Goal: Transaction & Acquisition: Obtain resource

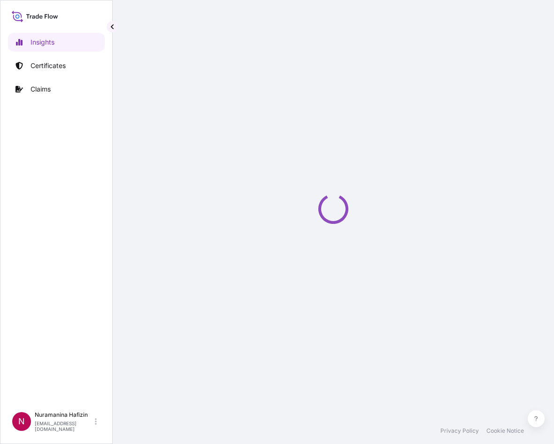
click at [64, 118] on div "Insights Certificates Claims" at bounding box center [56, 215] width 97 height 382
select select "2025"
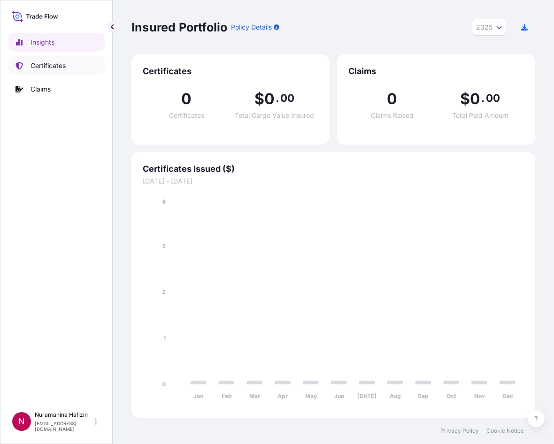
click at [57, 68] on p "Certificates" at bounding box center [48, 65] width 35 height 9
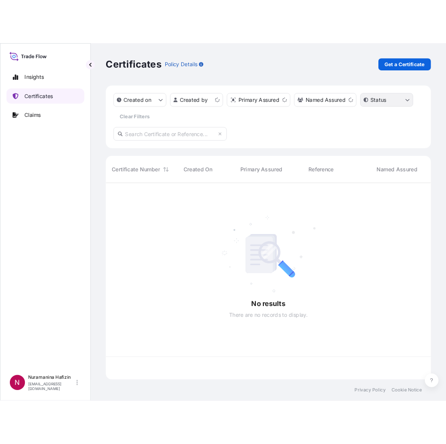
scroll to position [242, 397]
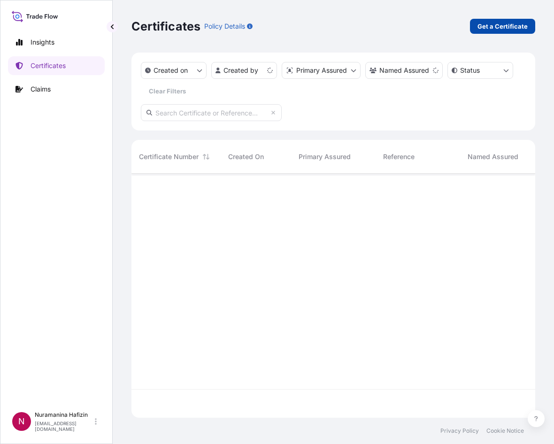
click at [498, 28] on p "Get a Certificate" at bounding box center [502, 26] width 50 height 9
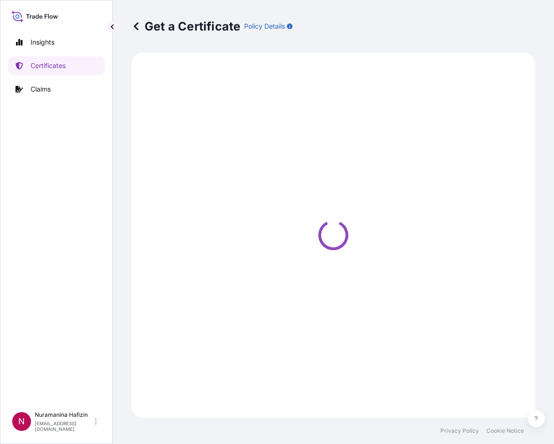
select select "Barge"
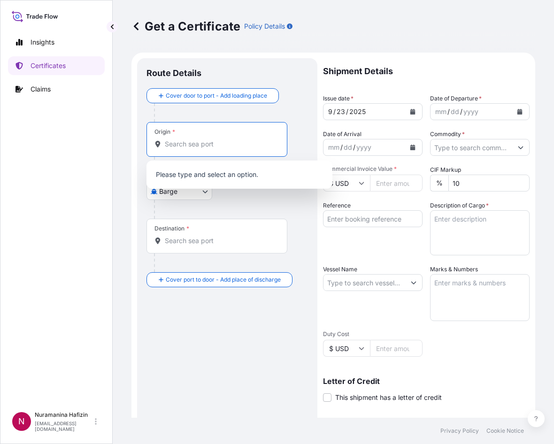
click at [213, 148] on input "Origin *" at bounding box center [220, 143] width 111 height 9
paste input "HUDDERSFIELD"
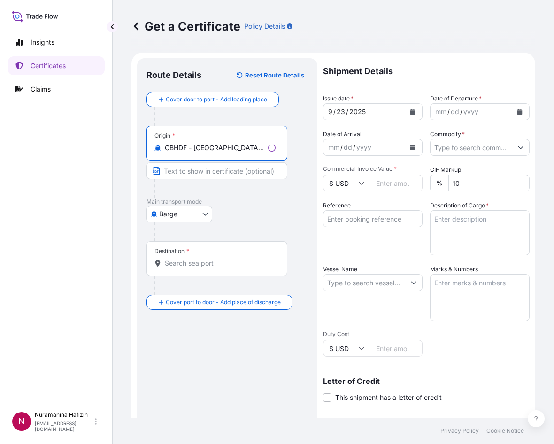
type input "GBHDF - [GEOGRAPHIC_DATA], [GEOGRAPHIC_DATA]"
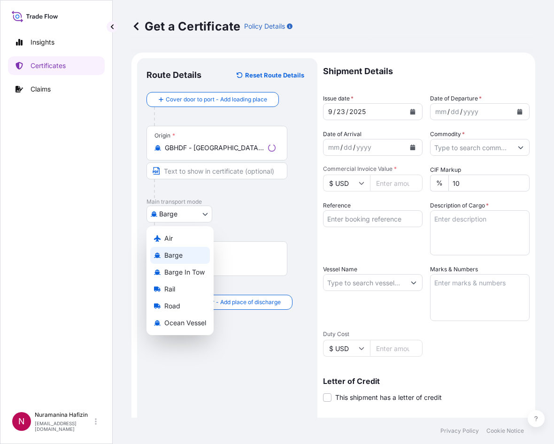
click at [188, 210] on body "0 options available. 2 options available. Insights Certificates Claims N Nurama…" at bounding box center [277, 222] width 554 height 444
click at [188, 318] on div "Ocean Vessel" at bounding box center [180, 322] width 60 height 17
select select "Ocean Vessel"
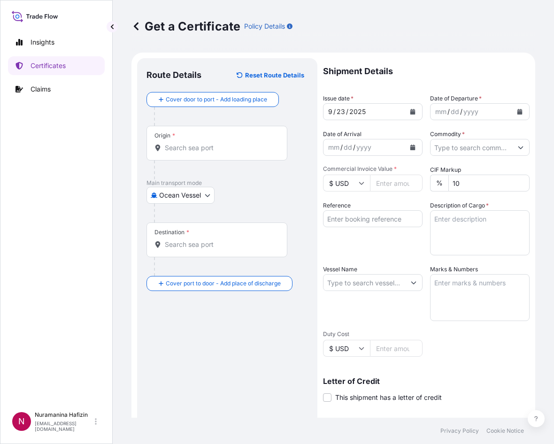
click at [196, 156] on div "Origin *" at bounding box center [216, 143] width 141 height 35
click at [196, 153] on input "Origin *" at bounding box center [220, 147] width 111 height 9
paste input "HUDDERSFIELD"
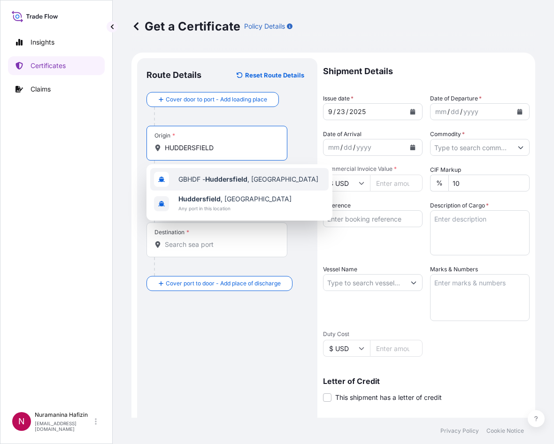
click at [204, 177] on span "GBHDF - [GEOGRAPHIC_DATA] , [GEOGRAPHIC_DATA]" at bounding box center [248, 179] width 140 height 9
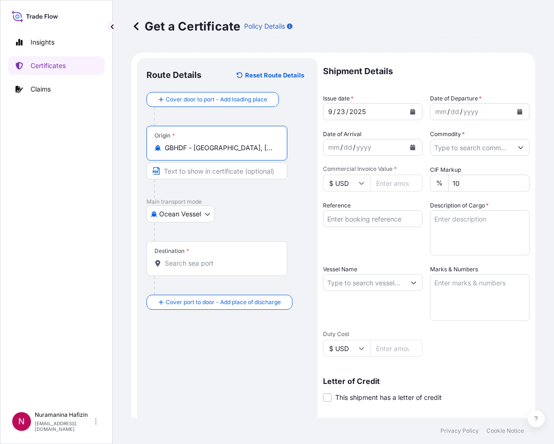
type input "GBHDF - [GEOGRAPHIC_DATA], [GEOGRAPHIC_DATA]"
click at [208, 266] on input "Destination *" at bounding box center [220, 263] width 111 height 9
paste input "NHAVA SHEVA, [GEOGRAPHIC_DATA]"
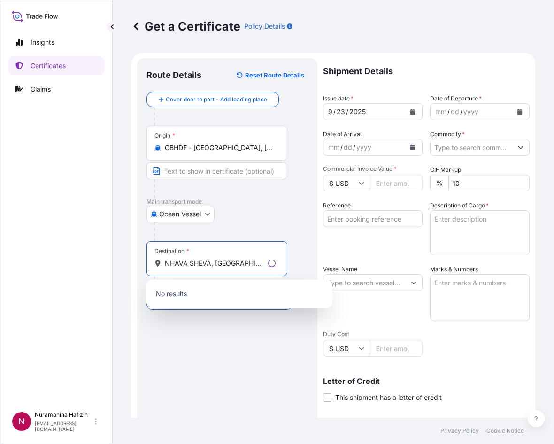
drag, startPoint x: 212, startPoint y: 265, endPoint x: 237, endPoint y: 263, distance: 25.9
click at [237, 263] on input "NHAVA SHEVA, [GEOGRAPHIC_DATA]" at bounding box center [214, 263] width 99 height 9
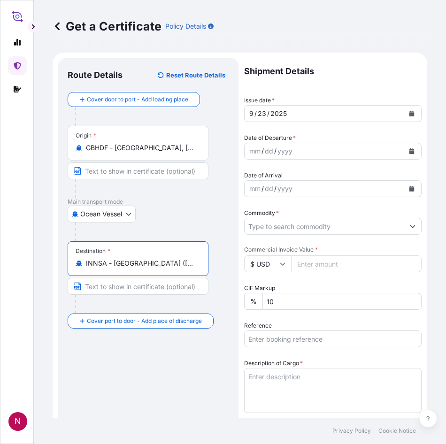
type input "INNSA - [GEOGRAPHIC_DATA] ([PERSON_NAME]), [GEOGRAPHIC_DATA]"
click at [404, 152] on button "Calendar" at bounding box center [411, 151] width 15 height 15
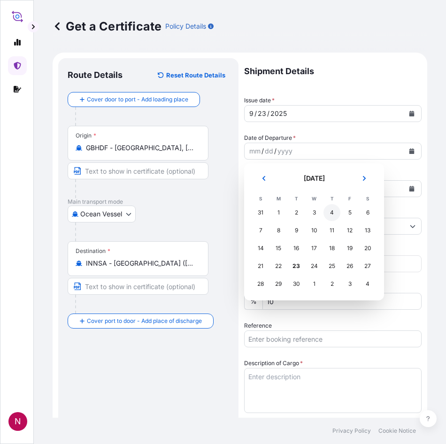
click at [328, 214] on div "4" at bounding box center [331, 212] width 17 height 17
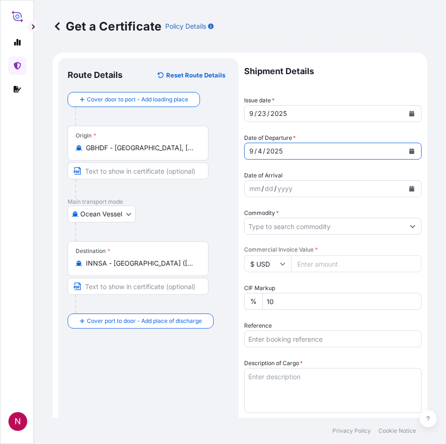
click at [407, 147] on button "Calendar" at bounding box center [411, 151] width 15 height 15
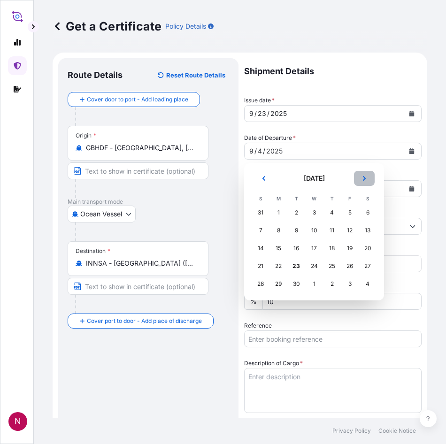
click at [368, 184] on button "Next" at bounding box center [364, 178] width 21 height 15
click at [365, 213] on div "4" at bounding box center [367, 212] width 17 height 17
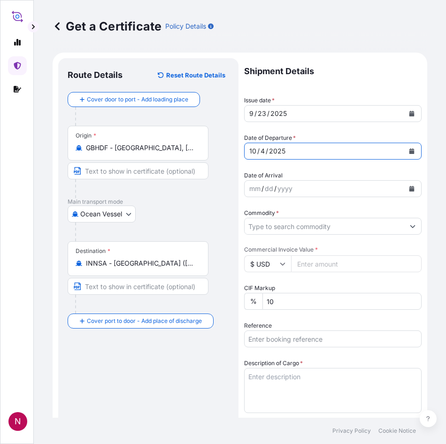
click at [201, 191] on div at bounding box center [141, 188] width 133 height 19
click at [278, 222] on input "Commodity *" at bounding box center [324, 226] width 160 height 17
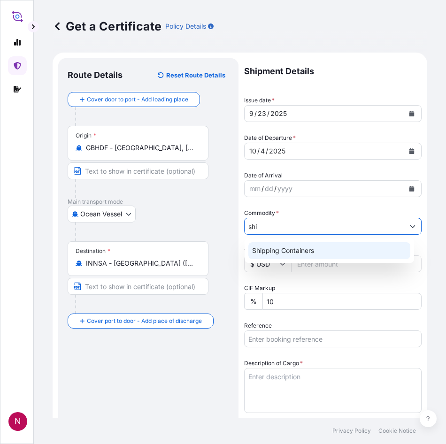
click at [286, 246] on div "Shipping Containers" at bounding box center [329, 250] width 162 height 17
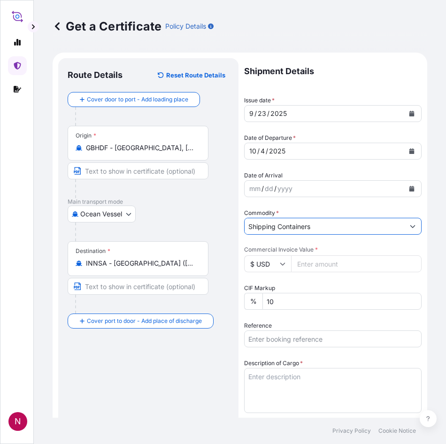
type input "Shipping Containers"
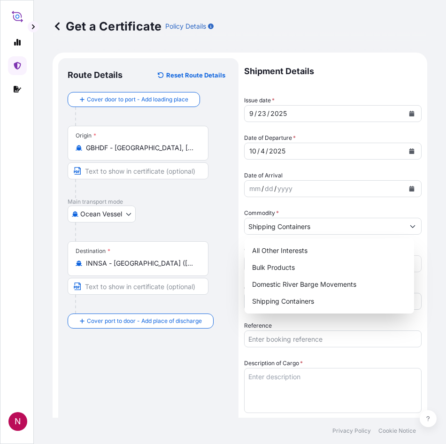
click at [224, 231] on div at bounding box center [152, 231] width 154 height 19
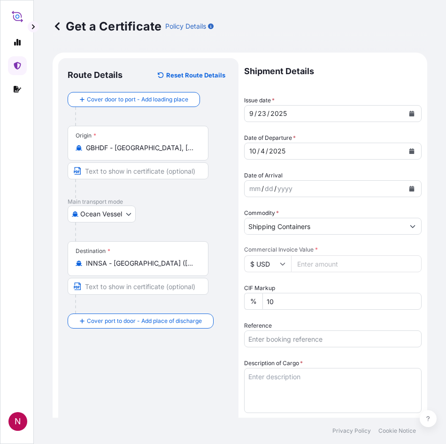
click at [305, 262] on input "Commercial Invoice Value *" at bounding box center [356, 263] width 130 height 17
type input "4188.00"
click at [264, 338] on input "Reference" at bounding box center [332, 338] width 177 height 17
click at [271, 336] on input "Reference" at bounding box center [332, 338] width 177 height 17
click at [282, 338] on input "Reference" at bounding box center [332, 338] width 177 height 17
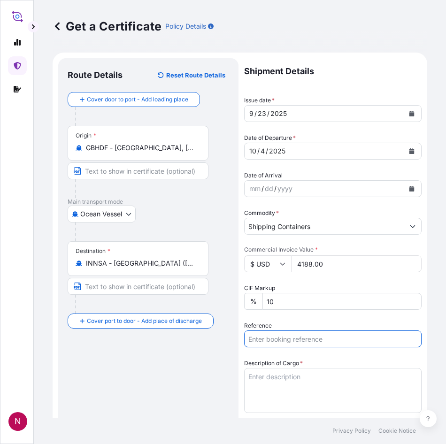
paste input "B000235562"
type input "B000235562"
click at [295, 378] on textarea "Description of Cargo *" at bounding box center [332, 390] width 177 height 45
click at [270, 367] on label "Description of Cargo *" at bounding box center [273, 362] width 59 height 9
click at [270, 368] on textarea "Description of Cargo *" at bounding box center [332, 390] width 177 height 45
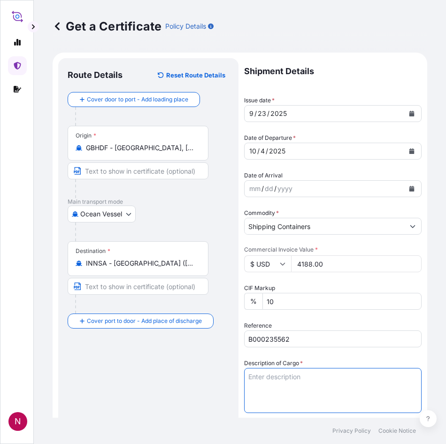
click at [263, 374] on textarea "Description of Cargo *" at bounding box center [332, 390] width 177 height 45
paste textarea "PAIL LOADED INTO 1 LCL SOLSPERSE(TM) 36600, TH SM PAIL"
click at [248, 378] on textarea "PAIL LOADED INTO 1 LCL SOLSPERSE(TM) 36600, TH SM PAIL" at bounding box center [332, 390] width 177 height 45
paste textarea "12"
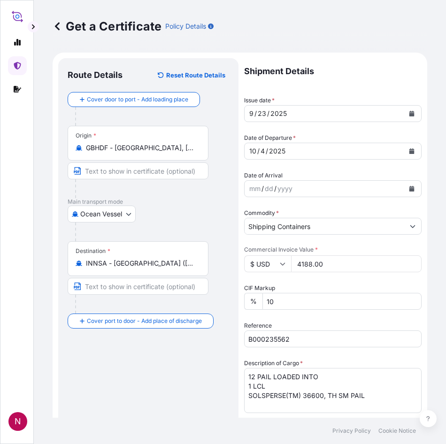
click at [383, 395] on textarea "12 PAIL LOADED INTO 1 LCL SOLSPERSE(TM) 36600, TH SM PAIL" at bounding box center [332, 390] width 177 height 45
paste textarea "GW: 645.50 KGS NW: 510.00 KGS"
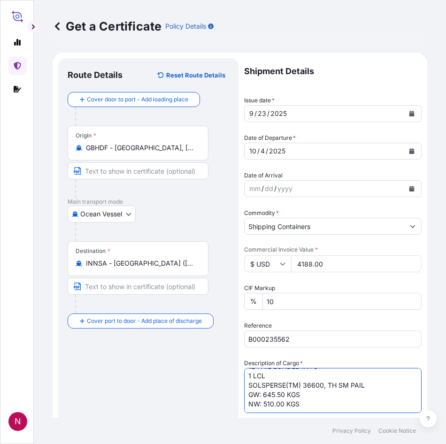
click at [273, 393] on textarea "12 PAIL LOADED INTO 1 LCL SOLSPERSE(TM) 36600, TH SM PAIL GW: 645.50 KGS NW: 51…" at bounding box center [332, 390] width 177 height 45
paste textarea "2,754.0000"
click at [271, 400] on textarea "12 PAIL LOADED INTO 1 LCL SOLSPERSE(TM) 36600, TH SM PAIL GW: 2,754.00 KGS NW: …" at bounding box center [332, 390] width 177 height 45
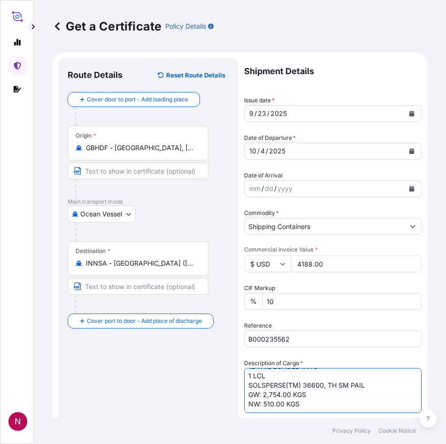
paste textarea "240.0000"
type textarea "12 PAIL LOADED INTO 1 LCL SOLSPERSE(TM) 36600, TH SM PAIL GW: 2,754.00 KGS NW: …"
click at [194, 374] on div "Route Details Reset Route Details Cover door to port - Add loading place Place …" at bounding box center [148, 410] width 161 height 684
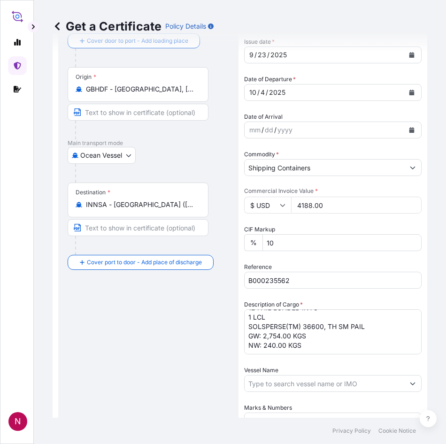
scroll to position [94, 0]
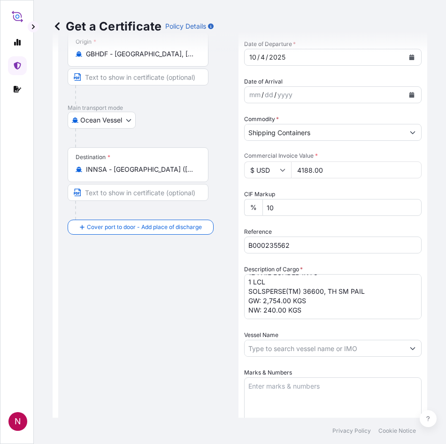
click at [286, 345] on input "Vessel Name" at bounding box center [324, 348] width 160 height 17
click at [276, 346] on input "Vessel Name" at bounding box center [324, 348] width 160 height 17
paste input "AL RIFFA"
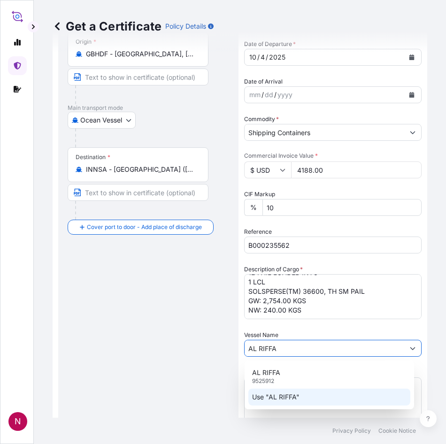
click at [278, 400] on p "Use "AL RIFFA"" at bounding box center [275, 396] width 47 height 9
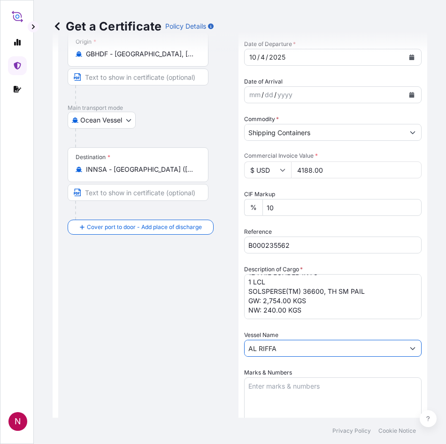
type input "AL RIFFA"
click at [165, 358] on div "Route Details Reset Route Details Cover door to port - Add loading place Place …" at bounding box center [148, 316] width 161 height 684
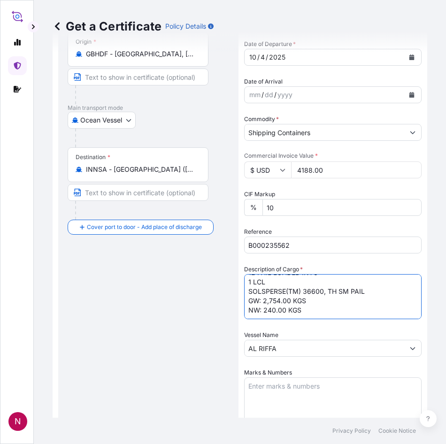
click at [257, 301] on textarea "12 PAIL LOADED INTO 1 LCL SOLSPERSE(TM) 36600, TH SM PAIL GW: 2,754.00 KGS NW: …" at bounding box center [332, 296] width 177 height 45
type textarea "12 PAIL LOADED INTO 1 LCL SOLSPERSE(TM) 36600, TH SM PAIL GW: 2,754.00 KGS NW: …"
click at [200, 322] on div "Route Details Reset Route Details Cover door to port - Add loading place Place …" at bounding box center [148, 316] width 161 height 684
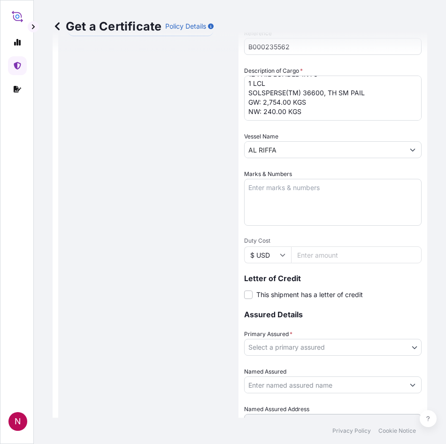
scroll to position [349, 0]
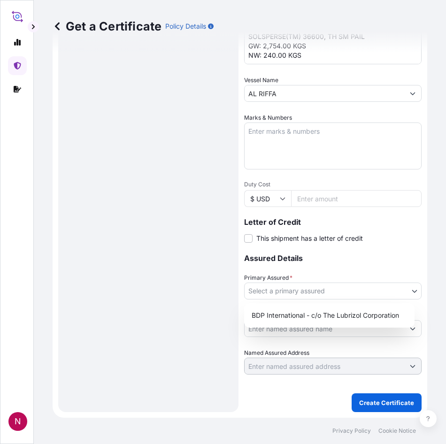
click at [295, 294] on body "N Get a Certificate Policy Details Route Details Reset Route Details Cover door…" at bounding box center [223, 222] width 446 height 444
click at [296, 311] on div "BDP International - c/o The Lubrizol Corporation" at bounding box center [329, 315] width 163 height 17
select select "31972"
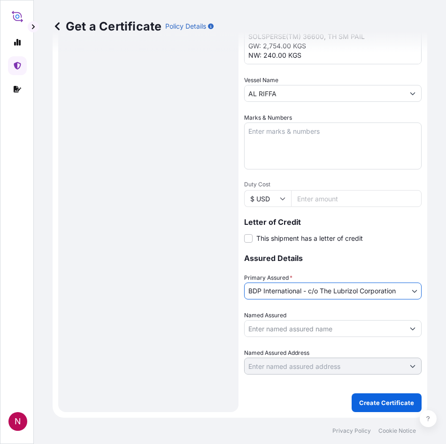
click at [289, 326] on input "Named Assured" at bounding box center [324, 328] width 160 height 17
click at [311, 331] on input "Named Assured" at bounding box center [324, 328] width 160 height 17
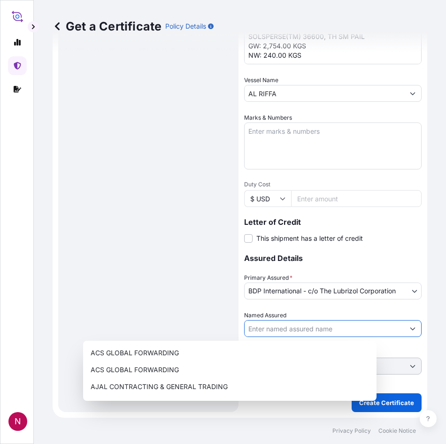
paste input "KANSAI NEROLAC PAINTS LTD"
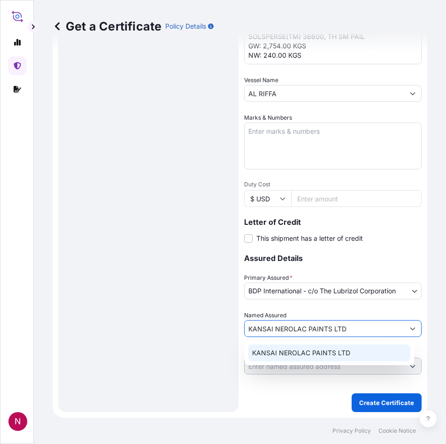
click at [299, 356] on span "KANSAI NEROLAC PAINTS LTD" at bounding box center [301, 352] width 98 height 9
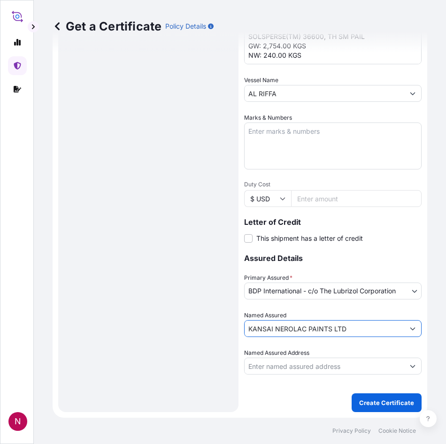
type input "KANSAI NEROLAC PAINTS LTD"
click at [180, 359] on div "Route Details Reset Route Details Cover door to port - Add loading place Place …" at bounding box center [148, 61] width 161 height 684
click at [170, 292] on div "Route Details Reset Route Details Cover door to port - Add loading place Place …" at bounding box center [148, 61] width 161 height 684
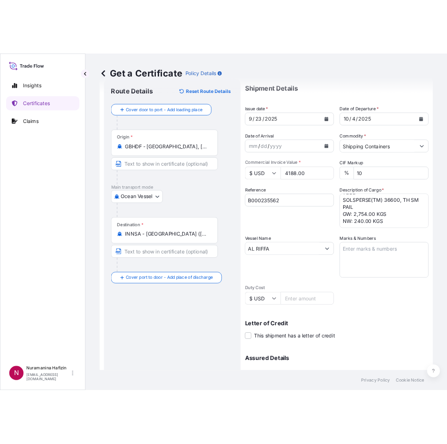
scroll to position [47, 0]
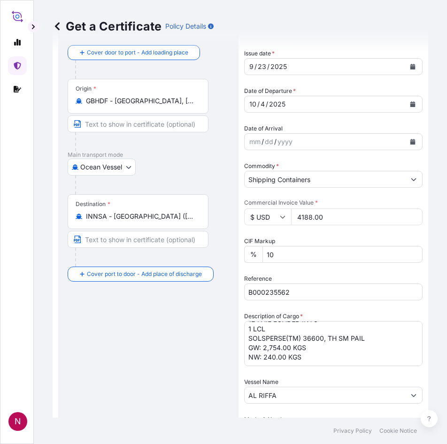
click at [190, 159] on div "Ocean Vessel Air Barge Barge in Tow Rail Road [GEOGRAPHIC_DATA]" at bounding box center [148, 167] width 161 height 17
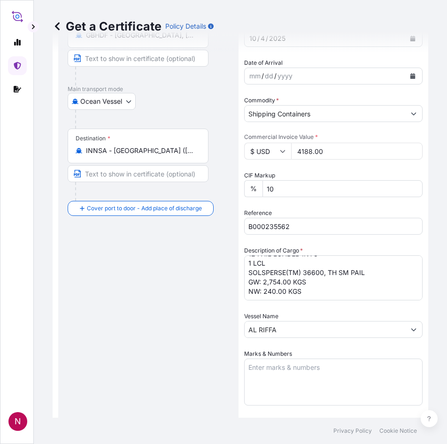
scroll to position [141, 0]
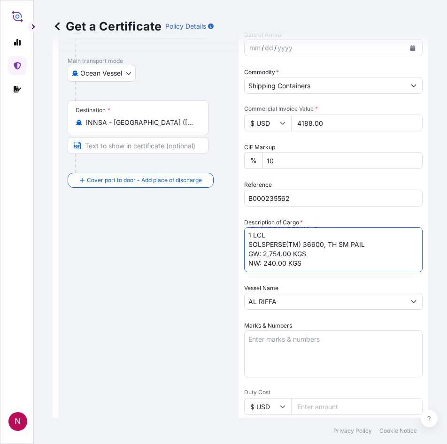
click at [250, 265] on textarea "12 PAIL LOADED INTO 1 LCL SOLSPERSE(TM) 36600, TH SM PAIL GW: 2,754.00 KGS NW: …" at bounding box center [333, 249] width 178 height 45
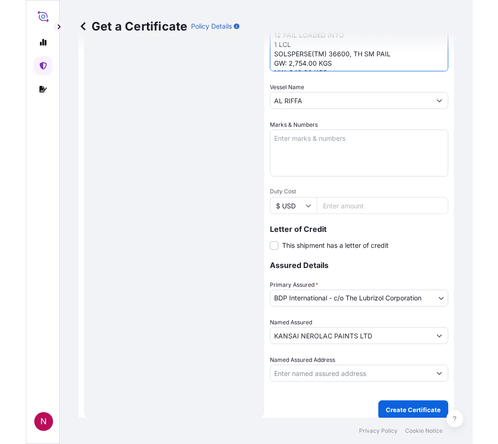
scroll to position [349, 0]
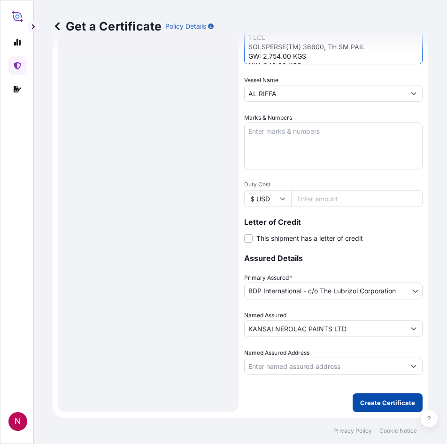
type textarea "12 PAIL LOADED INTO 1 LCL SOLSPERSE(TM) 36600, TH SM PAIL GW: 2,754.00 KGS NW: …"
click at [370, 403] on p "Create Certificate" at bounding box center [387, 402] width 55 height 9
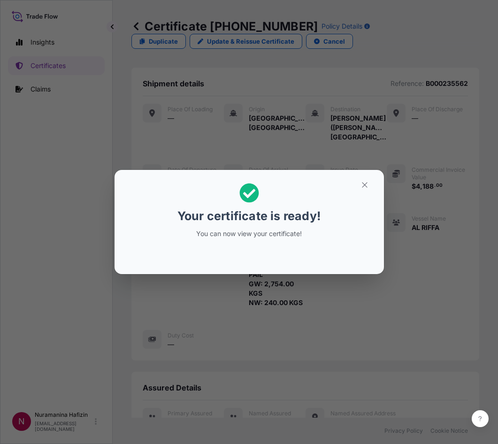
click at [76, 260] on div "Your certificate is ready! You can now view your certificate!" at bounding box center [249, 222] width 498 height 444
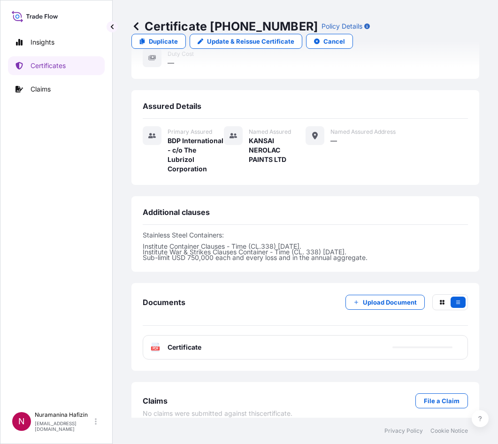
scroll to position [301, 0]
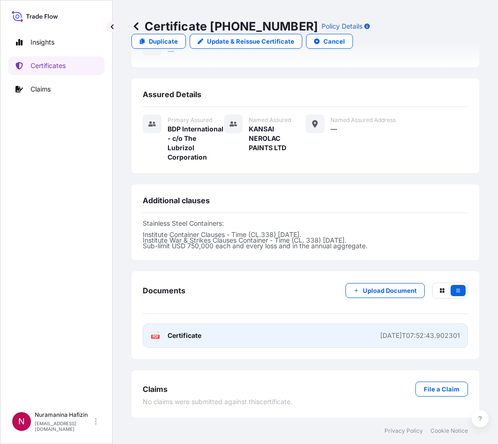
click at [204, 342] on link "PDF Certificate [DATE]T07:52:43.902301" at bounding box center [305, 335] width 325 height 24
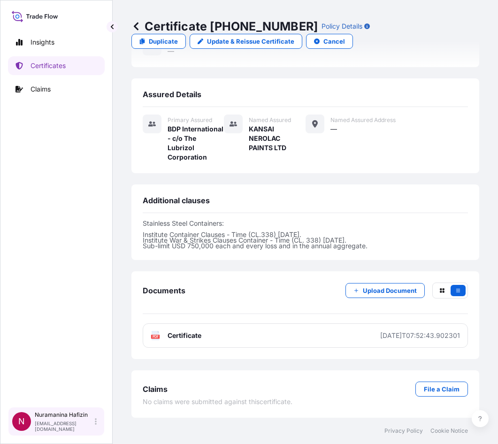
click at [97, 424] on div "[PERSON_NAME] [PERSON_NAME][EMAIL_ADDRESS][DOMAIN_NAME]" at bounding box center [68, 421] width 66 height 21
